Goal: Information Seeking & Learning: Learn about a topic

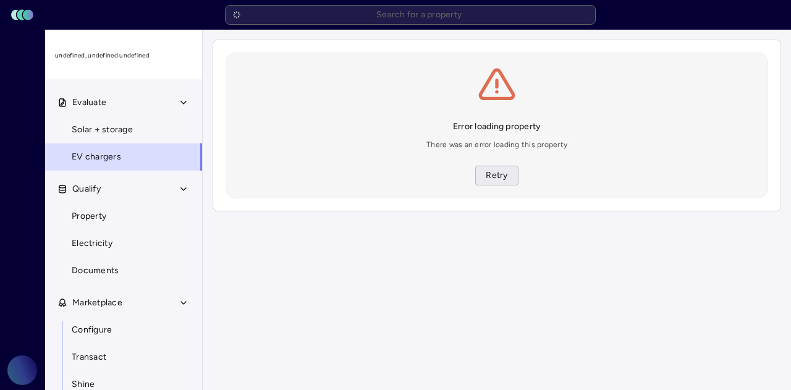
click at [493, 180] on span "Retry" at bounding box center [497, 176] width 22 height 14
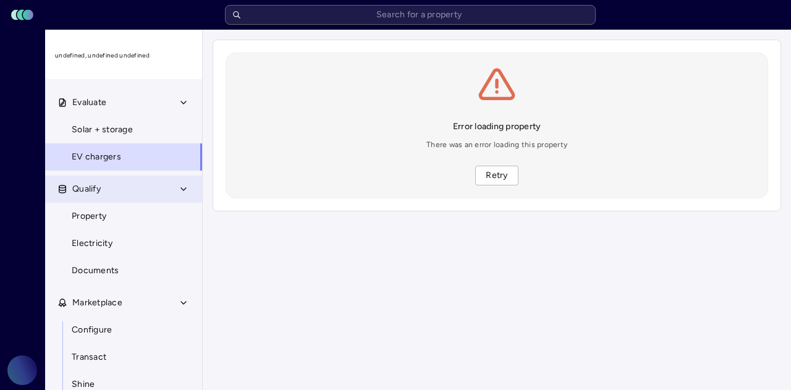
click at [115, 192] on button "Qualify" at bounding box center [124, 189] width 158 height 27
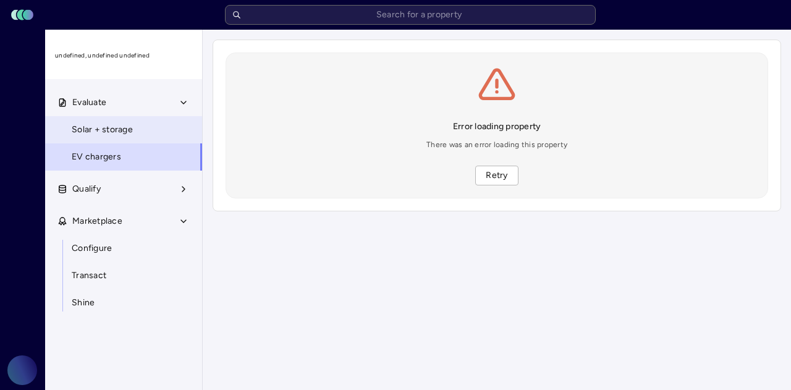
click at [147, 133] on link "Solar + storage" at bounding box center [123, 129] width 158 height 27
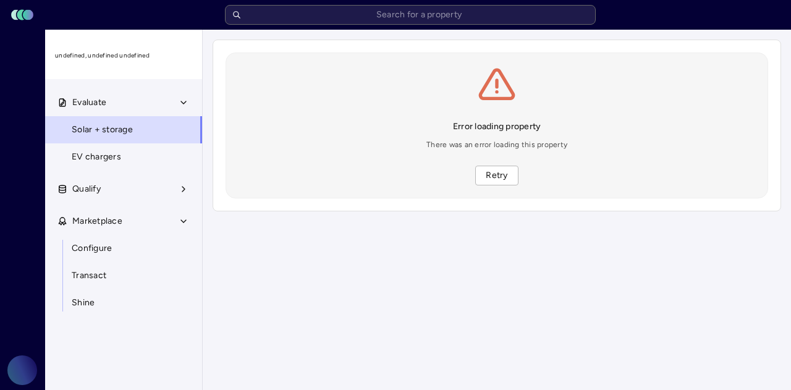
click at [139, 119] on link "Solar + storage" at bounding box center [123, 129] width 158 height 27
click at [504, 176] on span "Retry" at bounding box center [497, 176] width 22 height 14
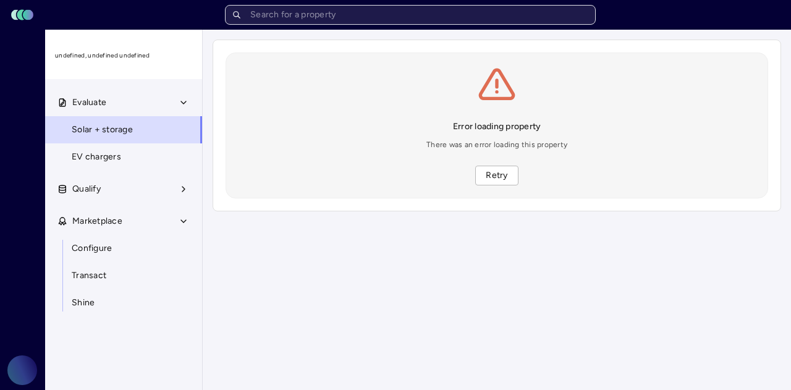
click at [382, 18] on input "text" at bounding box center [410, 15] width 371 height 20
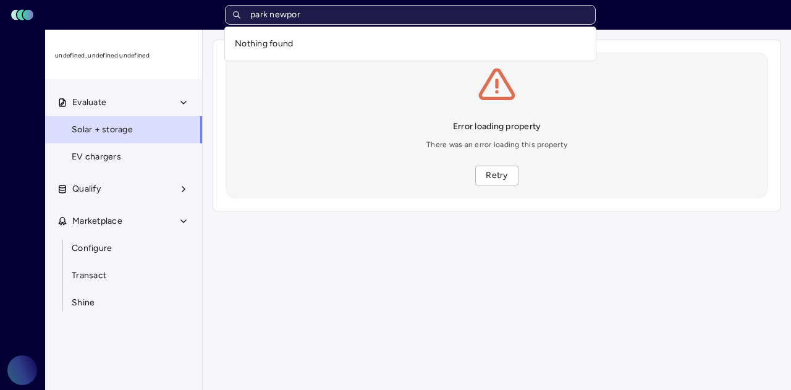
type input "park [GEOGRAPHIC_DATA]"
